Goal: Task Accomplishment & Management: Manage account settings

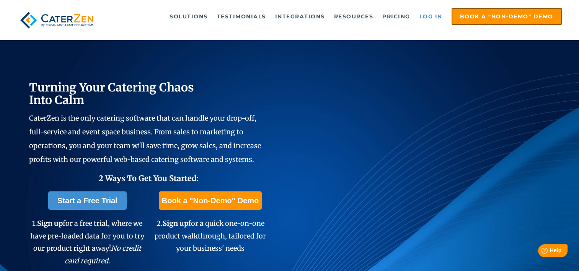
click at [437, 13] on link "Log in" at bounding box center [431, 16] width 31 height 15
click at [428, 16] on link "Log in" at bounding box center [431, 16] width 31 height 15
click at [432, 16] on link "Log in" at bounding box center [431, 16] width 31 height 15
